Goal: Information Seeking & Learning: Learn about a topic

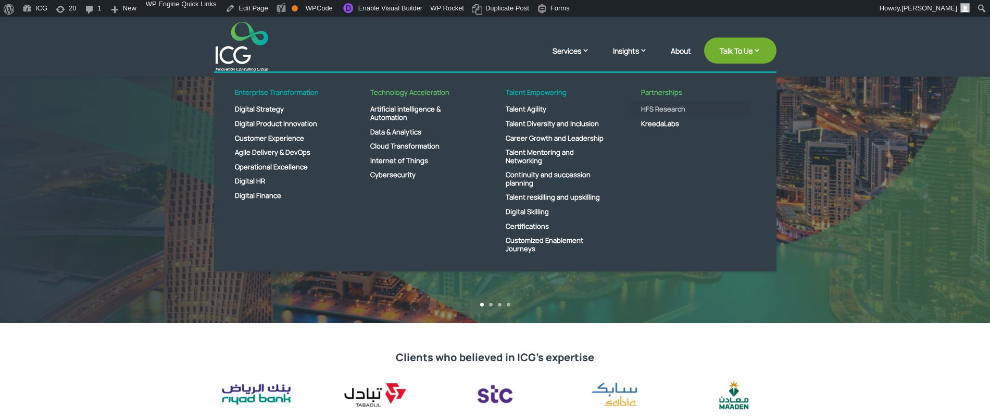
click at [659, 109] on link "HFS Research" at bounding box center [691, 109] width 120 height 15
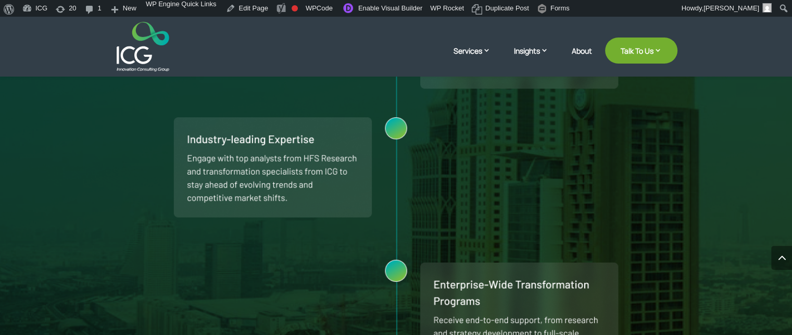
scroll to position [834, 0]
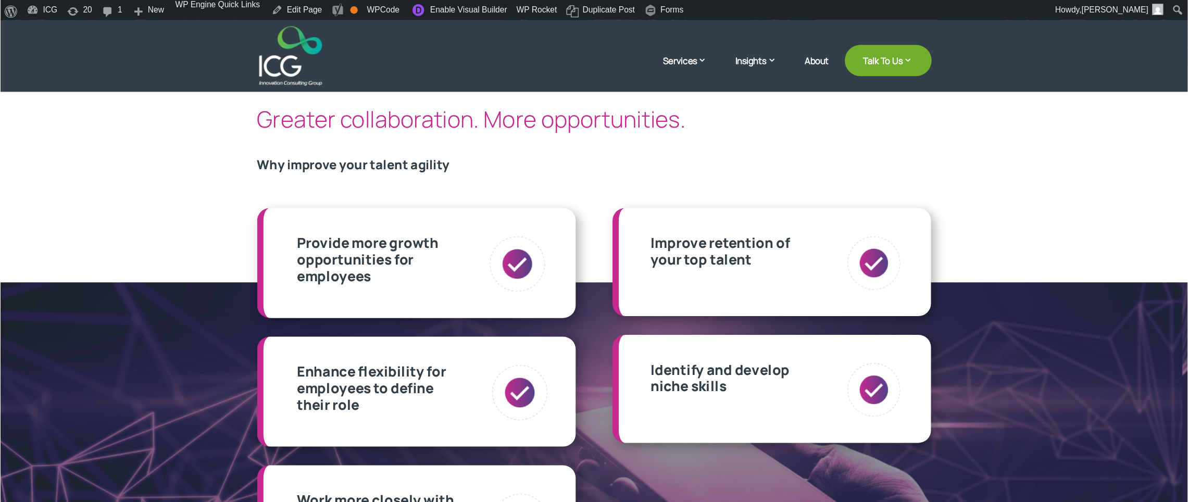
scroll to position [244, 0]
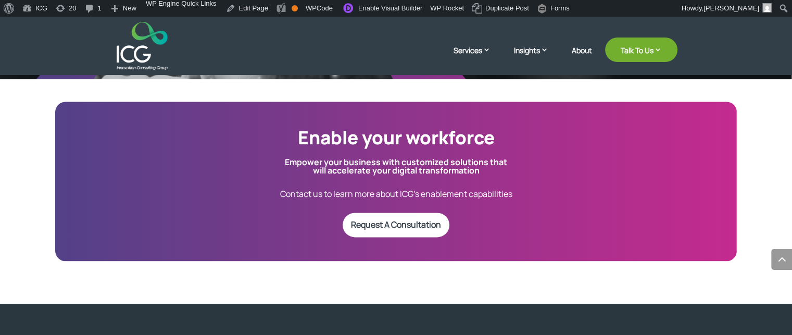
scroll to position [1355, 0]
